Goal: Check status: Check status

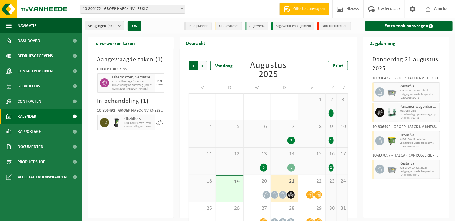
click at [206, 66] on span "Volgende" at bounding box center [202, 65] width 9 height 9
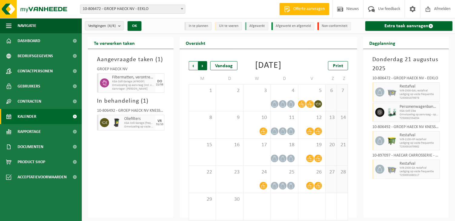
click at [194, 68] on span "Vorige" at bounding box center [193, 65] width 9 height 9
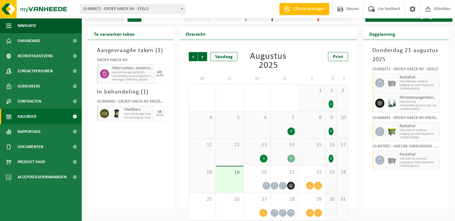
scroll to position [14, 0]
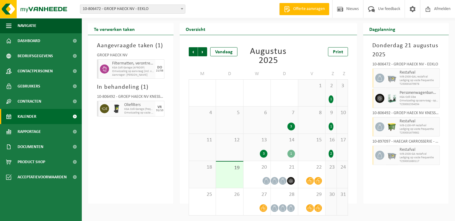
click at [192, 164] on div "18" at bounding box center [202, 174] width 27 height 27
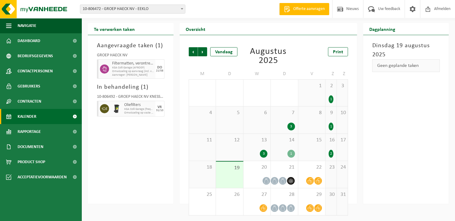
click at [33, 115] on span "Kalender" at bounding box center [27, 116] width 19 height 15
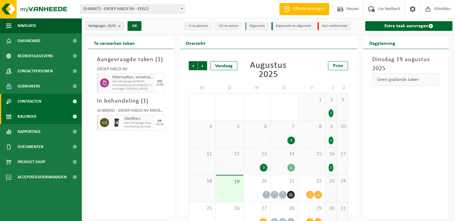
click at [38, 107] on span "Contracten" at bounding box center [30, 101] width 24 height 15
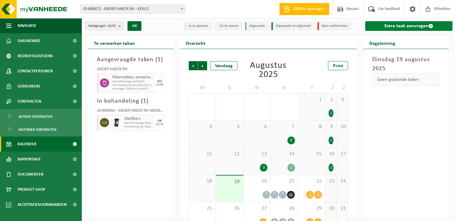
click at [386, 25] on link "Extra taak aanvragen" at bounding box center [408, 26] width 87 height 10
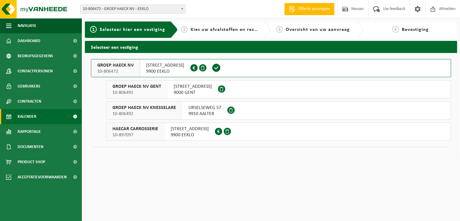
click at [34, 122] on span "Kalender" at bounding box center [27, 116] width 19 height 15
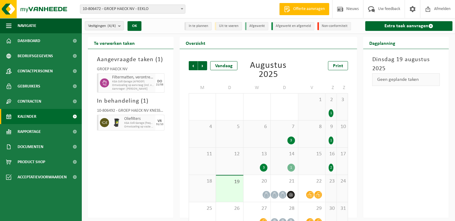
click at [114, 82] on span "KGA Colli Garage (AFROEP)" at bounding box center [133, 82] width 42 height 4
drag, startPoint x: 100, startPoint y: 55, endPoint x: 165, endPoint y: 172, distance: 133.2
click at [165, 171] on div "Aangevraagde taken ( 1 ) GROEP HAECK NV Filtermatten, verontreinigd met verf KG…" at bounding box center [131, 133] width 86 height 169
click at [164, 178] on div "Aangevraagde taken ( 1 ) GROEP HAECK NV Filtermatten, verontreinigd met verf KG…" at bounding box center [131, 133] width 86 height 169
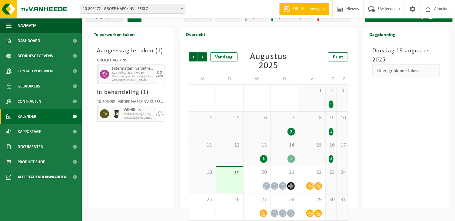
scroll to position [14, 0]
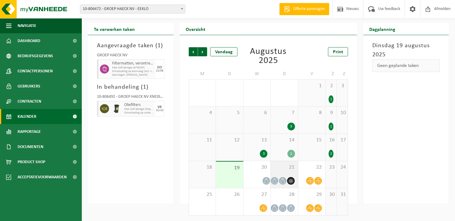
click at [286, 181] on span at bounding box center [283, 181] width 8 height 8
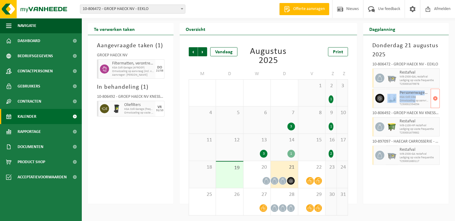
drag, startPoint x: 417, startPoint y: 101, endPoint x: 380, endPoint y: 92, distance: 37.6
click at [380, 92] on div "Personenwagenbanden met en zonder velg KGA Colli Siba Omwisseling op aanvraag -…" at bounding box center [406, 98] width 68 height 19
click at [416, 102] on span "Omwisseling op aanvraag - op geplande route" at bounding box center [415, 101] width 30 height 4
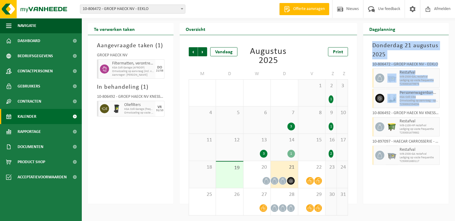
drag, startPoint x: 421, startPoint y: 106, endPoint x: 369, endPoint y: 43, distance: 81.9
click at [369, 43] on div "[DATE] 10-806472 - GROEP HAECK NV - EEKLO Restafval WB-2500-GAL restafval Ledig…" at bounding box center [406, 119] width 86 height 169
click at [369, 42] on div "[DATE] 10-806472 - GROEP HAECK NV - EEKLO Restafval WB-2500-GAL restafval Ledig…" at bounding box center [406, 119] width 86 height 169
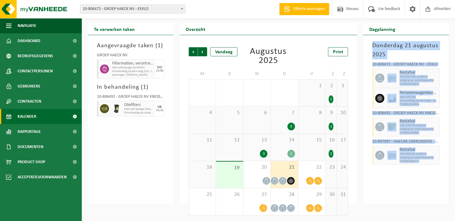
drag, startPoint x: 371, startPoint y: 38, endPoint x: 426, endPoint y: 175, distance: 147.7
click at [426, 175] on div "[DATE] 10-806472 - GROEP HAECK NV - EEKLO Restafval WB-2500-GAL restafval Ledig…" at bounding box center [406, 119] width 86 height 169
drag, startPoint x: 433, startPoint y: 189, endPoint x: 377, endPoint y: 32, distance: 167.2
click at [377, 32] on div "Dagplanning [DATE] 10-806472 - GROEP HAECK NV - EEKLO Restafval WB-2500-GAL res…" at bounding box center [406, 113] width 86 height 181
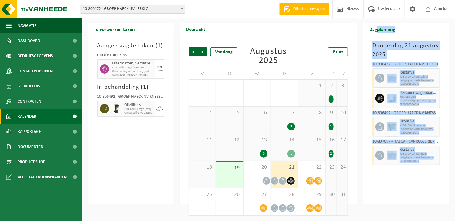
click at [372, 39] on div "[DATE] 10-806472 - GROEP HAECK NV - EEKLO Restafval WB-2500-GAL restafval Ledig…" at bounding box center [406, 119] width 86 height 169
drag, startPoint x: 372, startPoint y: 22, endPoint x: 436, endPoint y: 176, distance: 166.4
click at [436, 176] on div "Vestigingen (4/4) Alles selecteren Alles deselecteren Actieve selecteren GROEP …" at bounding box center [227, 95] width 455 height 218
click at [436, 176] on div "Donderdag 21 augustus 2025 10-806472 - GROEP HAECK NV - EEKLO Restafval WB-2500…" at bounding box center [406, 119] width 86 height 169
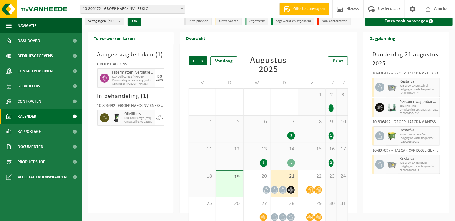
scroll to position [0, 0]
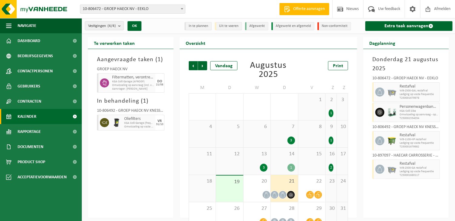
click at [259, 160] on div "13 3" at bounding box center [257, 161] width 27 height 27
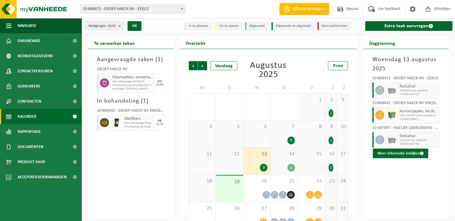
click at [287, 157] on span "14" at bounding box center [284, 154] width 21 height 7
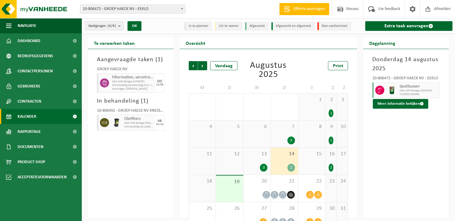
click at [316, 157] on span "15" at bounding box center [312, 154] width 21 height 7
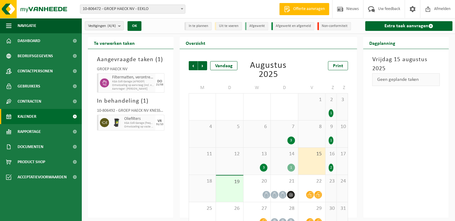
click at [283, 157] on span "14" at bounding box center [284, 154] width 21 height 7
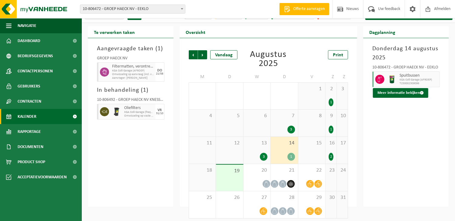
scroll to position [14, 0]
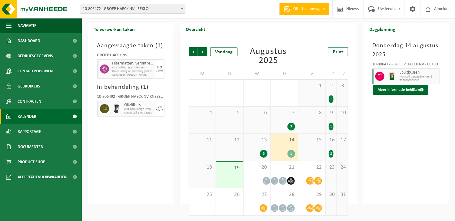
click at [333, 151] on div "2" at bounding box center [331, 154] width 5 height 8
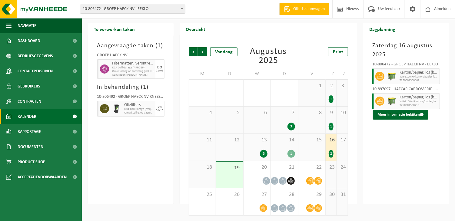
click at [336, 127] on div "9 1" at bounding box center [331, 120] width 11 height 27
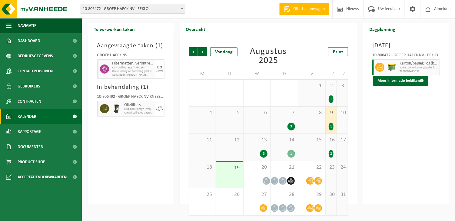
click at [339, 87] on div "3" at bounding box center [342, 93] width 11 height 27
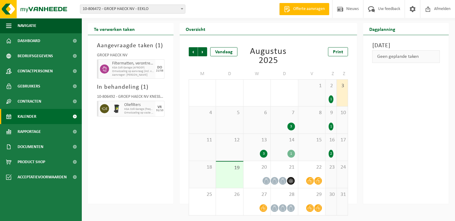
click at [282, 122] on div "7 3" at bounding box center [284, 120] width 27 height 27
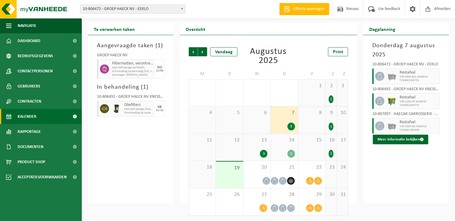
click at [263, 139] on span "13" at bounding box center [257, 140] width 21 height 7
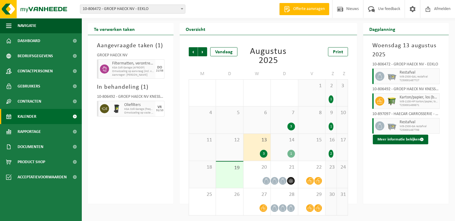
click at [168, 185] on div "Aangevraagde taken ( 1 ) GROEP HAECK NV Filtermatten, verontreinigd met verf KG…" at bounding box center [131, 119] width 86 height 169
click at [138, 192] on div "Aangevraagde taken ( 1 ) GROEP HAECK NV Filtermatten, verontreinigd met verf KG…" at bounding box center [131, 119] width 86 height 169
click at [180, 140] on div "Vorige Volgende Vandaag Augustus 2025 Print M D W D V Z Z 28 29 1 30 31 2 1 2 1…" at bounding box center [269, 119] width 178 height 169
click at [112, 192] on div "Aangevraagde taken ( 1 ) GROEP HAECK NV Filtermatten, verontreinigd met verf KG…" at bounding box center [131, 119] width 86 height 169
drag, startPoint x: 137, startPoint y: 204, endPoint x: 145, endPoint y: 212, distance: 11.8
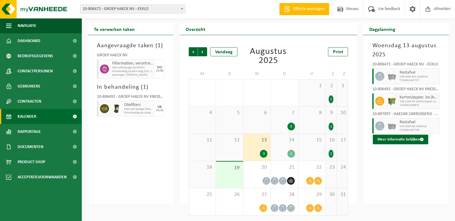
click at [137, 204] on div "Aangevraagde taken ( 1 ) GROEP HAECK NV Filtermatten, verontreinigd met verf KG…" at bounding box center [131, 119] width 86 height 169
click at [149, 191] on div "Aangevraagde taken ( 1 ) GROEP HAECK NV Filtermatten, verontreinigd met verf KG…" at bounding box center [131, 119] width 86 height 169
drag, startPoint x: 144, startPoint y: 184, endPoint x: 328, endPoint y: 16, distance: 248.6
click at [146, 179] on div "Aangevraagde taken ( 1 ) GROEP HAECK NV Filtermatten, verontreinigd met verf KG…" at bounding box center [131, 119] width 86 height 169
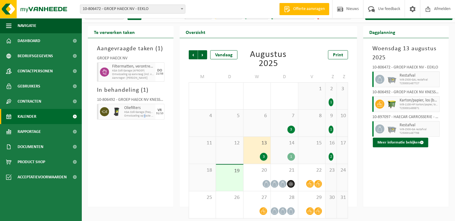
scroll to position [0, 0]
